Goal: Information Seeking & Learning: Check status

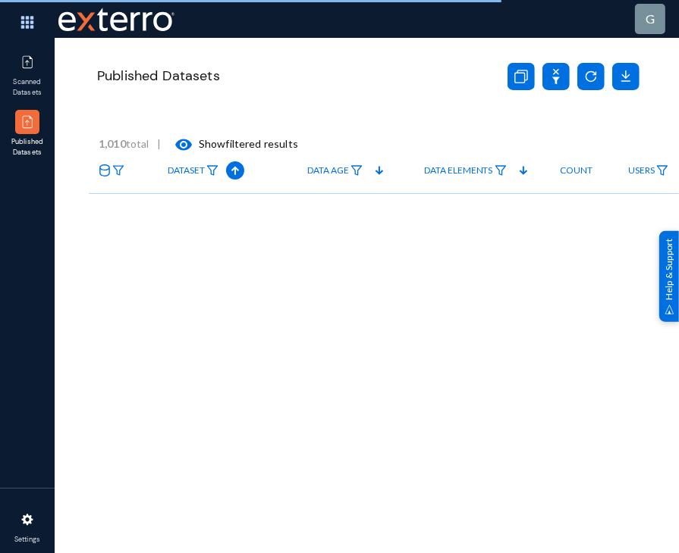
checkbox input "true"
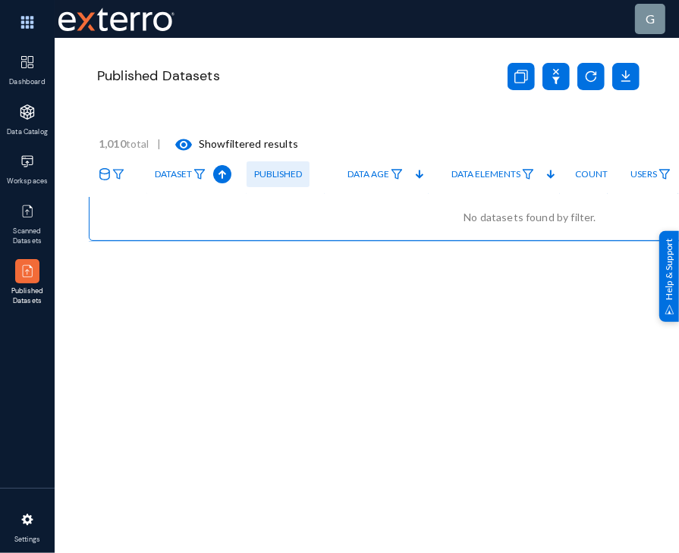
click at [171, 179] on span "Dataset" at bounding box center [173, 174] width 37 height 11
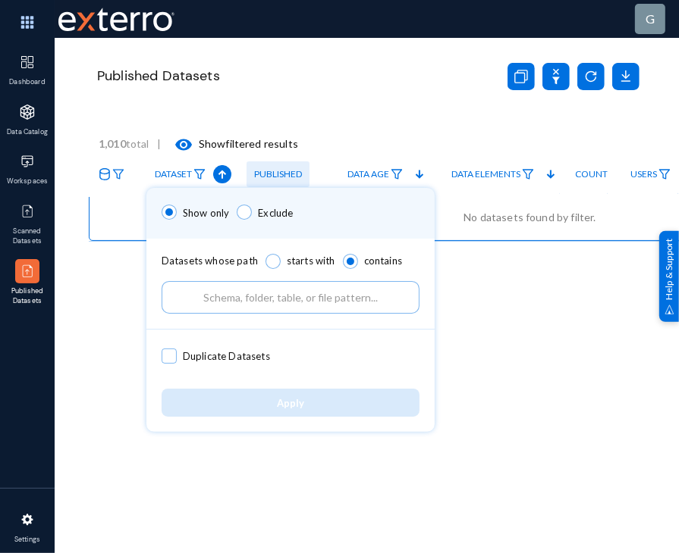
click at [274, 165] on div at bounding box center [339, 276] width 679 height 553
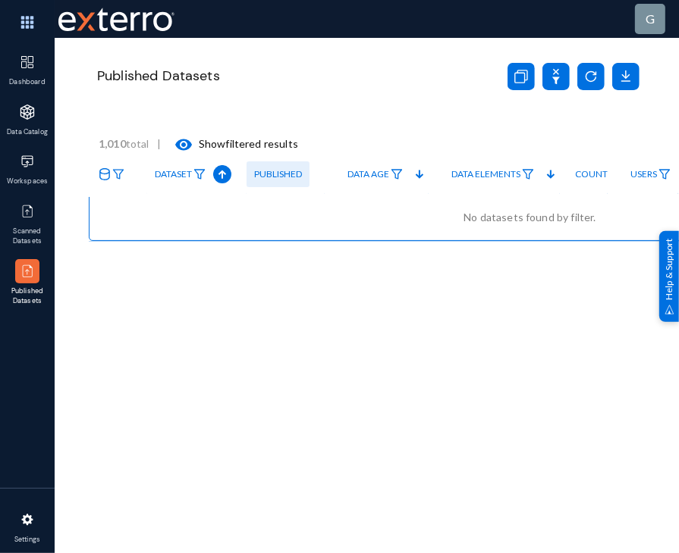
click at [280, 174] on span "Published" at bounding box center [278, 174] width 48 height 11
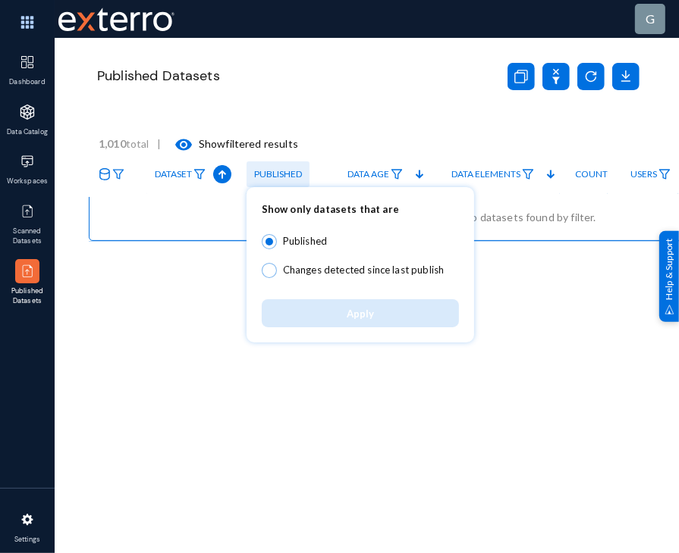
click at [270, 275] on span at bounding box center [269, 270] width 15 height 15
click at [270, 275] on input "Changes detected since last publish" at bounding box center [269, 270] width 15 height 15
radio input "true"
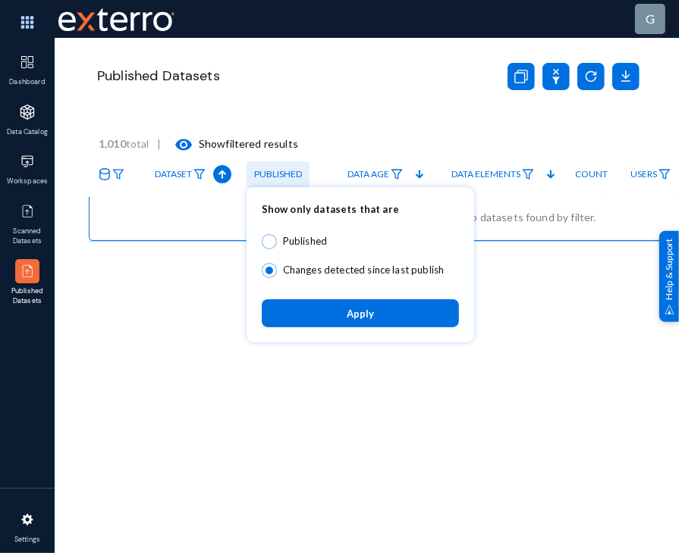
click at [308, 308] on button "Apply" at bounding box center [360, 313] width 197 height 28
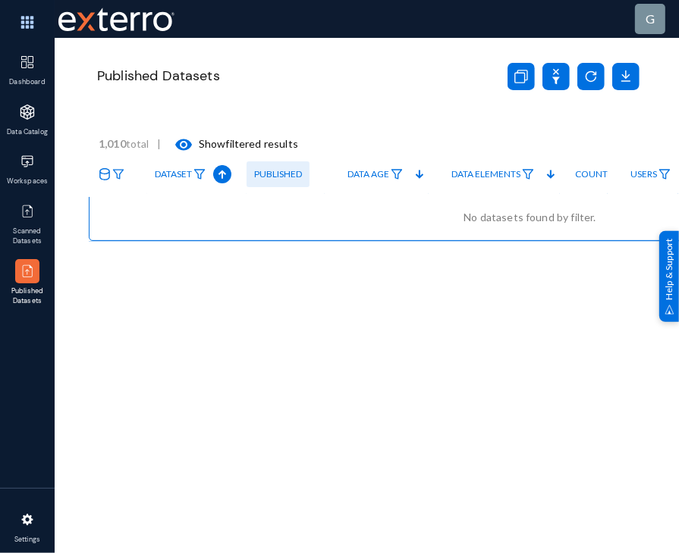
drag, startPoint x: 670, startPoint y: 213, endPoint x: 508, endPoint y: 306, distance: 187.1
click at [508, 306] on div "Published Datasets 1,010 total | visibility Show filtered results Dataset Publi…" at bounding box center [530, 254] width 882 height 455
click at [27, 224] on link "Scanned Datasets" at bounding box center [27, 226] width 55 height 60
